Goal: Information Seeking & Learning: Check status

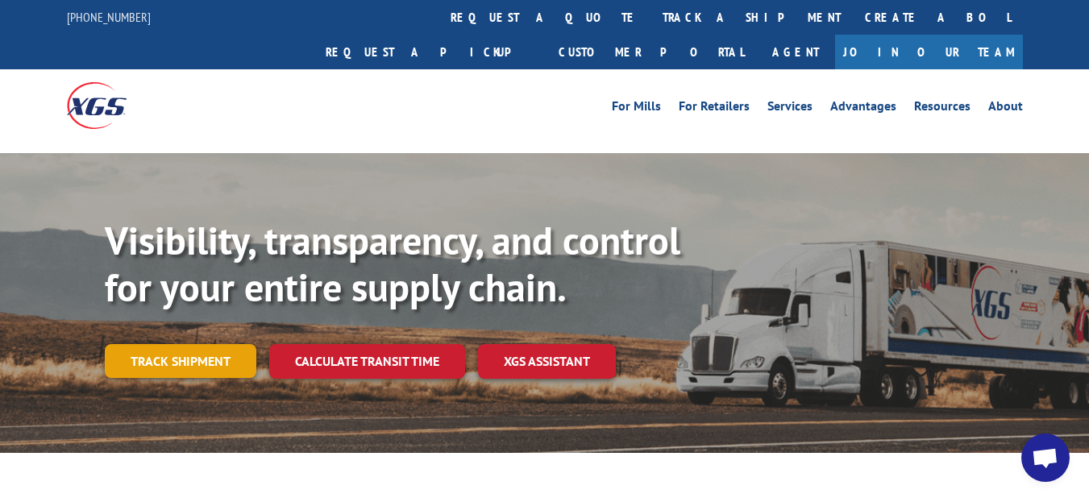
click at [192, 344] on link "Track shipment" at bounding box center [181, 361] width 152 height 34
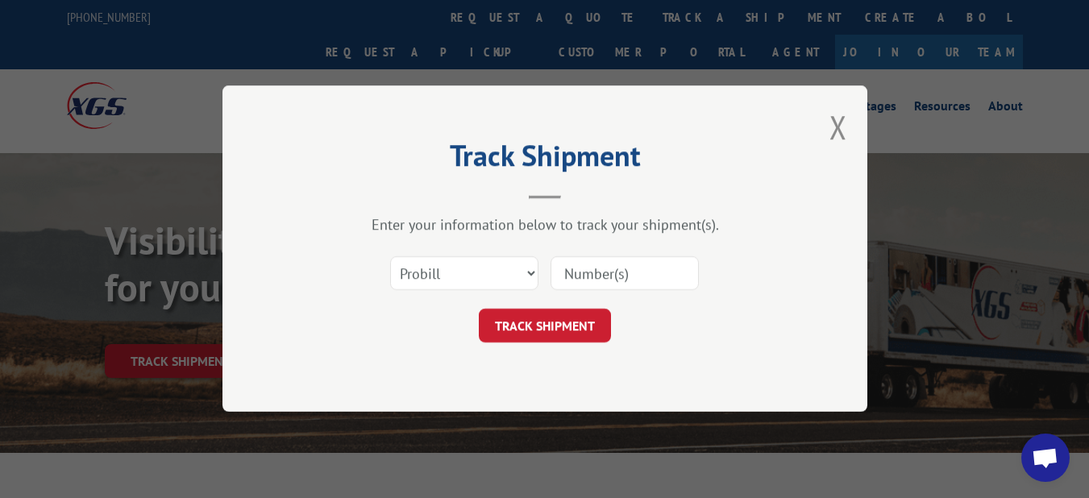
click at [589, 277] on input at bounding box center [625, 274] width 148 height 34
paste input "17501794"
type input "17501794"
click at [556, 325] on button "TRACK SHIPMENT" at bounding box center [545, 327] width 132 height 34
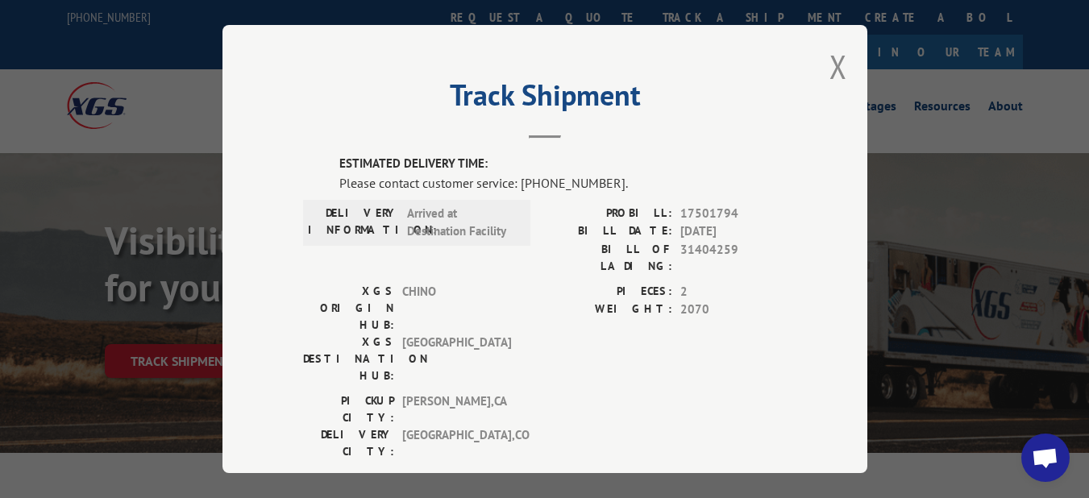
click at [837, 60] on button "Close modal" at bounding box center [839, 66] width 18 height 43
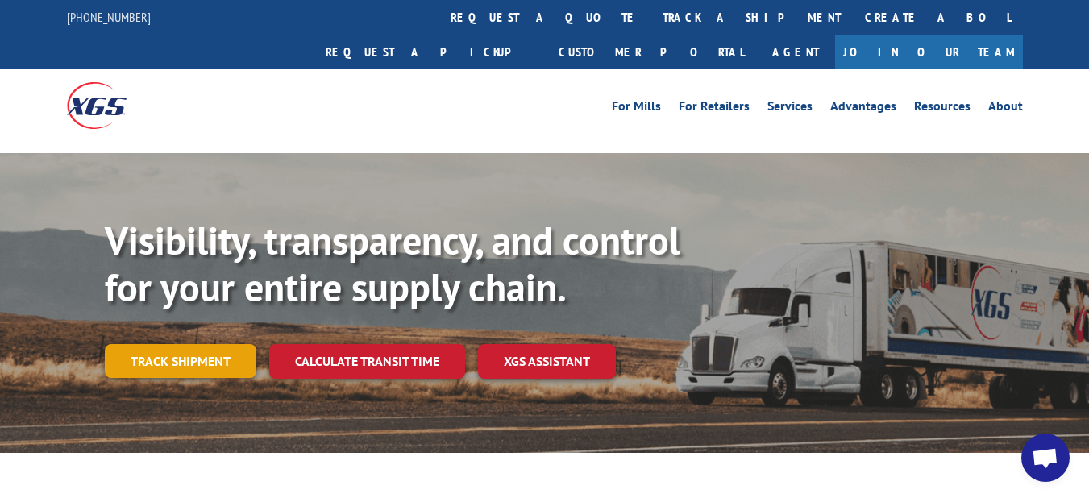
click at [178, 344] on link "Track shipment" at bounding box center [181, 361] width 152 height 34
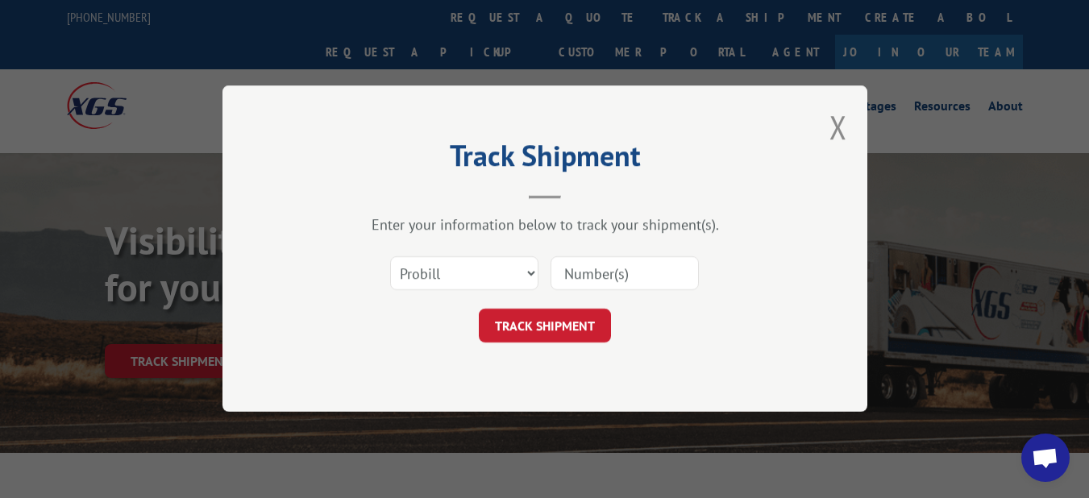
click at [590, 281] on input at bounding box center [625, 274] width 148 height 34
paste input "17501850"
type input "17501850"
click at [562, 322] on button "TRACK SHIPMENT" at bounding box center [545, 327] width 132 height 34
